Goal: Information Seeking & Learning: Learn about a topic

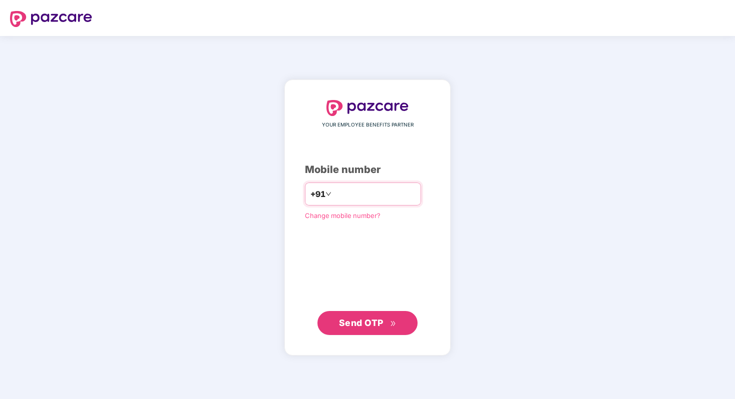
click at [374, 194] on input "number" at bounding box center [374, 194] width 82 height 16
type input "**********"
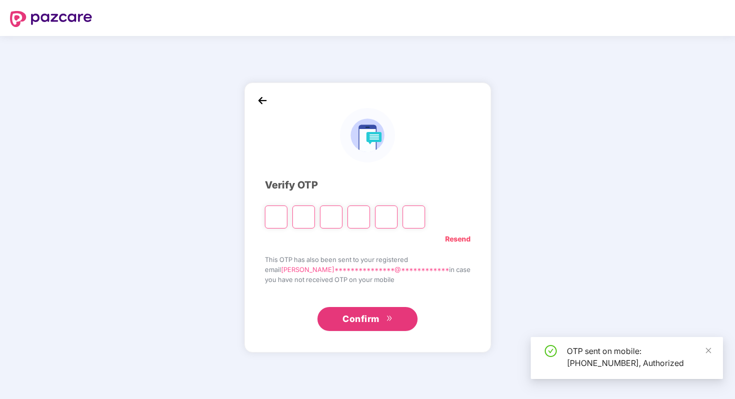
click at [327, 236] on div "Resend" at bounding box center [368, 237] width 206 height 16
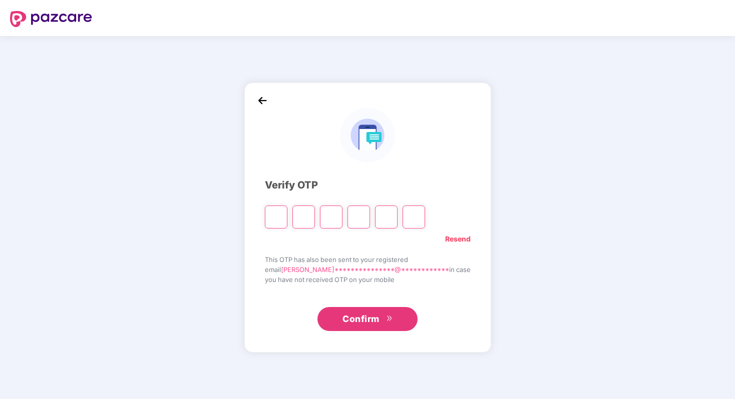
click at [286, 217] on input "Please enter verification code. Digit 1" at bounding box center [276, 217] width 23 height 23
type input "*"
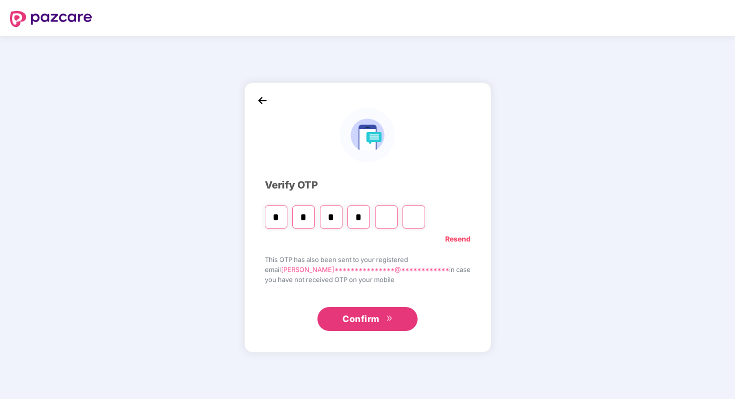
type input "*"
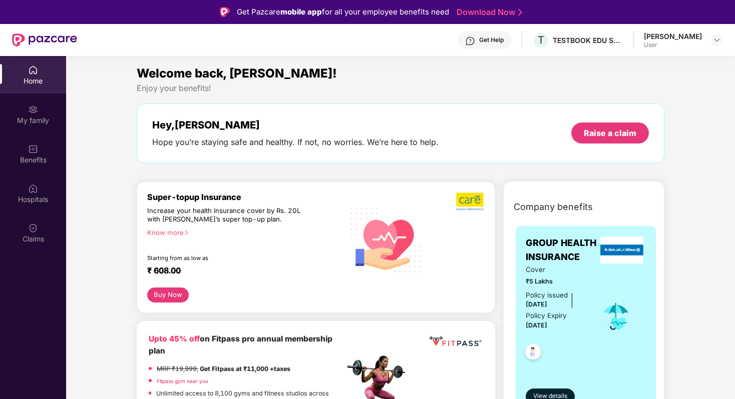
click at [665, 36] on div "[PERSON_NAME]" at bounding box center [673, 37] width 58 height 10
click at [33, 163] on div "Benefits" at bounding box center [33, 160] width 66 height 10
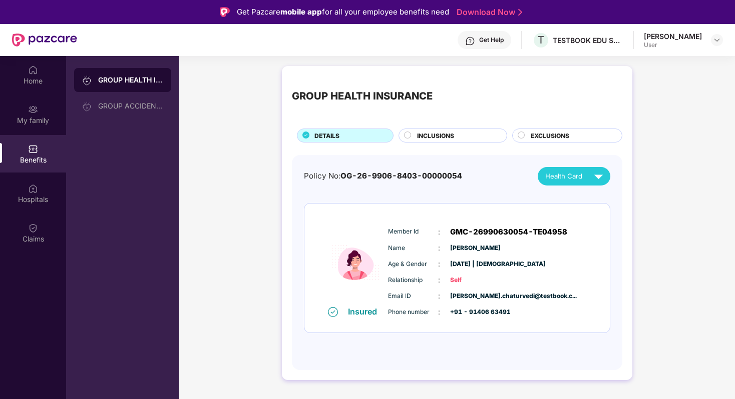
click at [370, 313] on div "Insured" at bounding box center [365, 312] width 35 height 10
click at [110, 99] on div "GROUP ACCIDENTAL INSURANCE" at bounding box center [122, 106] width 97 height 24
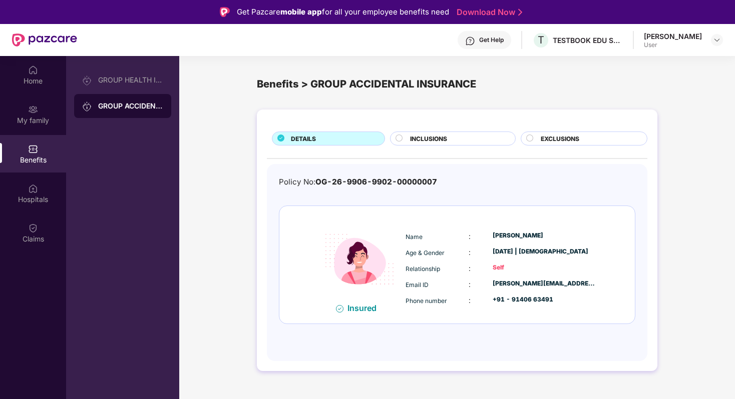
click at [412, 139] on span "INCLUSIONS" at bounding box center [428, 139] width 37 height 10
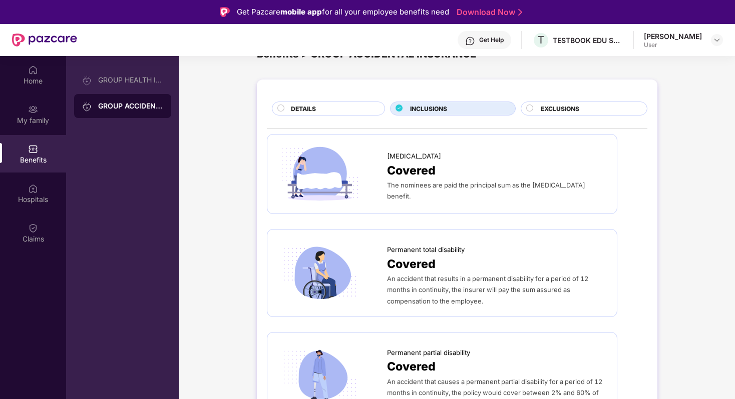
scroll to position [36, 0]
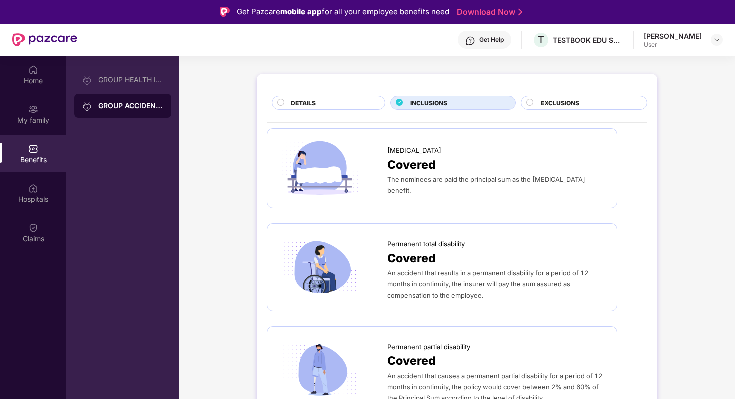
click at [474, 167] on div "Covered" at bounding box center [497, 165] width 220 height 18
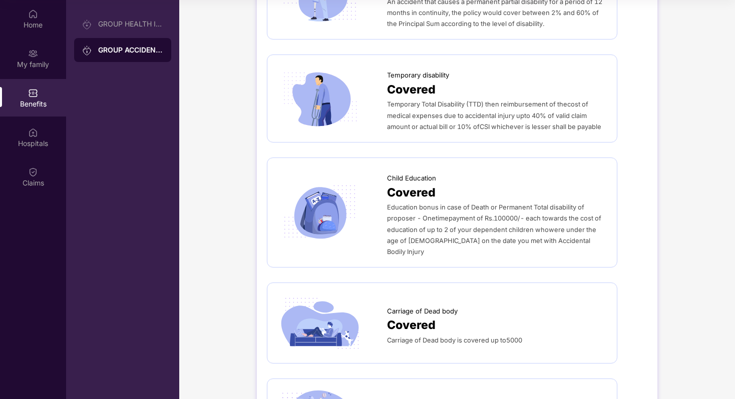
scroll to position [0, 0]
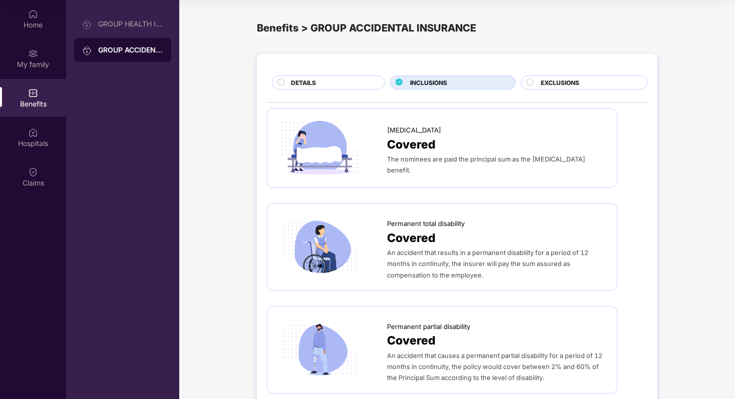
click at [585, 81] on div "EXCLUSIONS" at bounding box center [589, 83] width 106 height 11
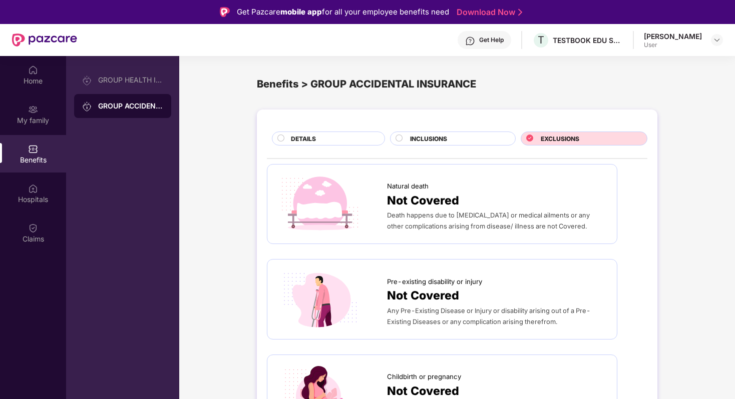
click at [293, 138] on span "DETAILS" at bounding box center [303, 139] width 25 height 10
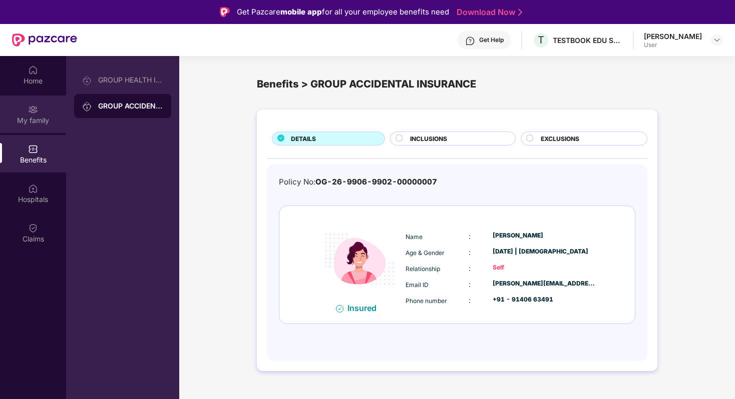
click at [31, 117] on div "My family" at bounding box center [33, 121] width 66 height 10
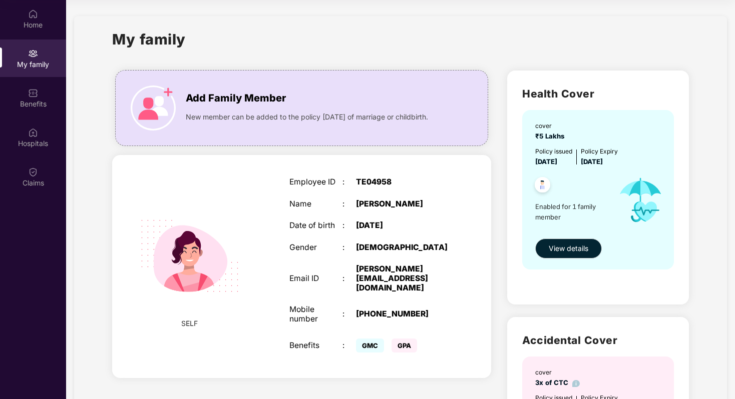
click at [374, 340] on span "GMC" at bounding box center [370, 346] width 28 height 14
click at [41, 98] on div "Benefits" at bounding box center [33, 98] width 66 height 38
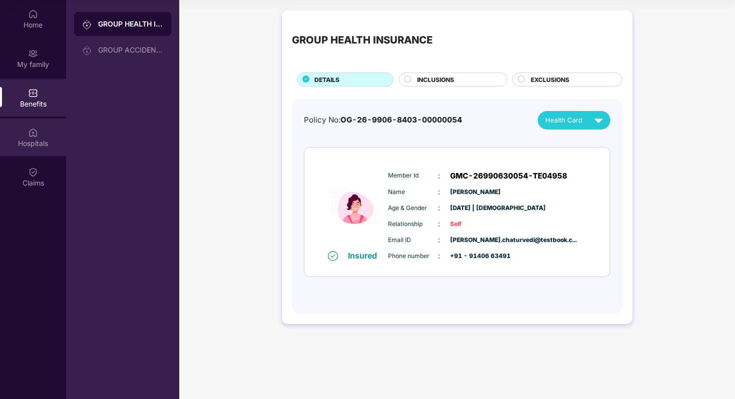
click at [43, 140] on div "Hospitals" at bounding box center [33, 144] width 66 height 10
